Goal: Task Accomplishment & Management: Complete application form

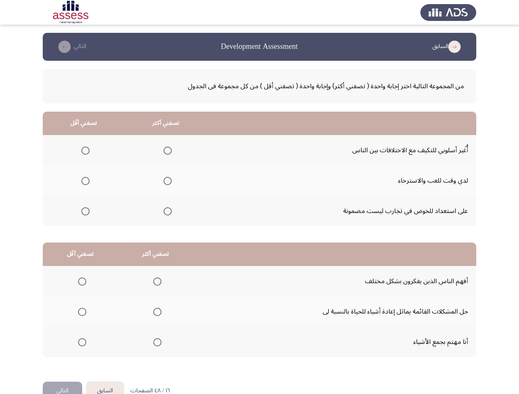
click at [259, 207] on td "على استعداد للخوض في تجارب ليست مضمونة" at bounding box center [341, 211] width 269 height 30
click at [447, 47] on button "السابق" at bounding box center [447, 46] width 37 height 13
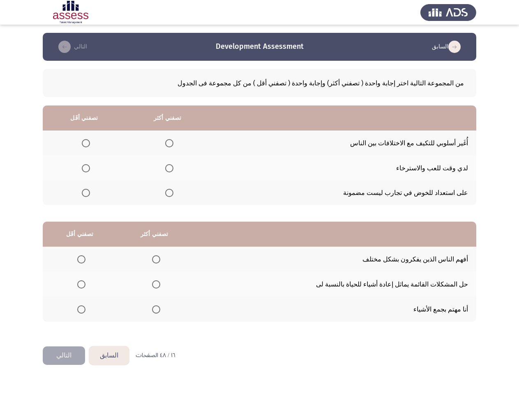
click at [71, 47] on button "التالي" at bounding box center [71, 46] width 37 height 13
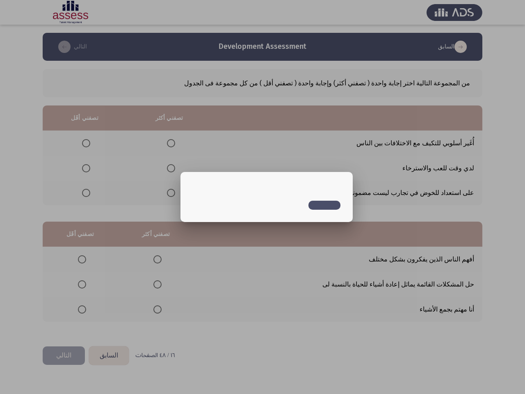
click at [166, 151] on div at bounding box center [262, 197] width 525 height 394
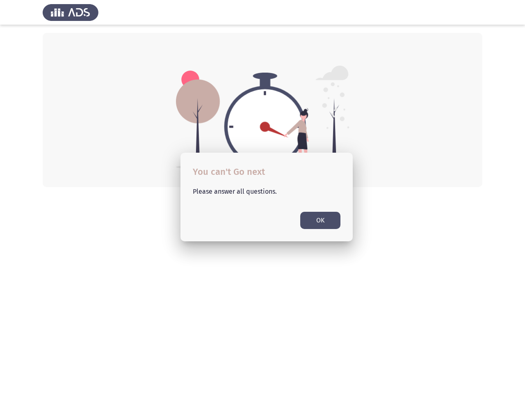
click at [166, 181] on div at bounding box center [263, 110] width 440 height 154
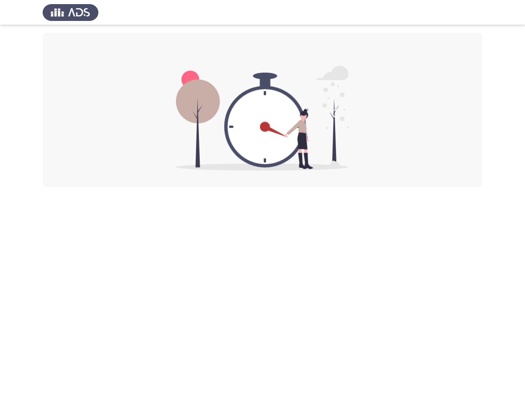
click at [84, 181] on div at bounding box center [263, 110] width 440 height 154
click at [166, 187] on html at bounding box center [262, 93] width 525 height 187
click at [84, 187] on html at bounding box center [262, 93] width 525 height 187
click at [155, 187] on html at bounding box center [262, 93] width 525 height 187
